Goal: Task Accomplishment & Management: Use online tool/utility

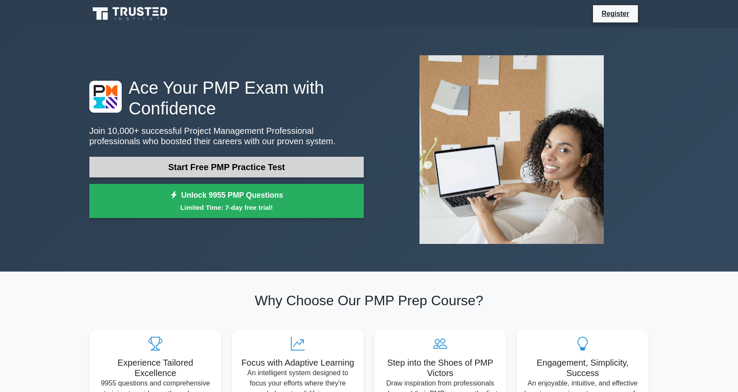
click at [225, 166] on link "Start Free PMP Practice Test" at bounding box center [226, 167] width 275 height 21
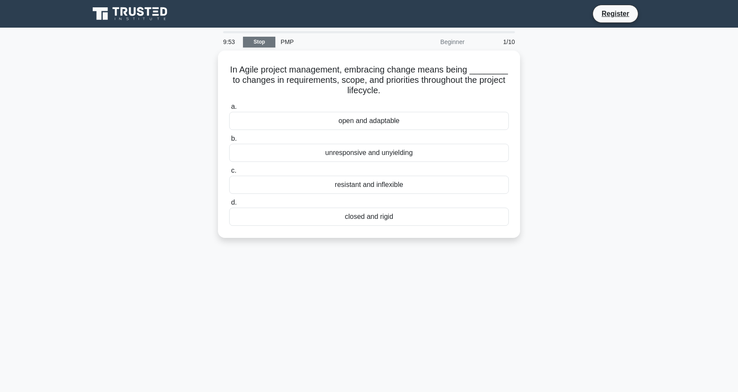
click at [263, 42] on link "Stop" at bounding box center [259, 42] width 32 height 11
